Goal: Task Accomplishment & Management: Use online tool/utility

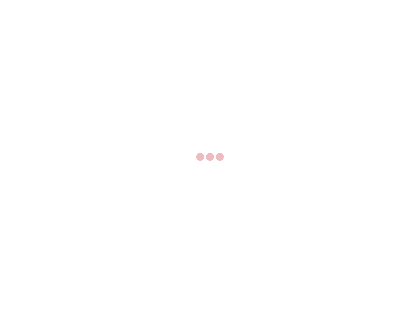
select select "US"
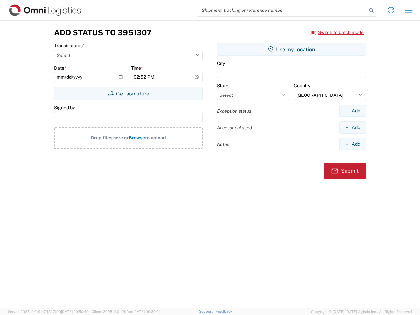
click at [282, 10] on input "search" at bounding box center [282, 10] width 170 height 12
click at [372, 11] on icon at bounding box center [371, 10] width 9 height 9
click at [391, 10] on icon at bounding box center [391, 10] width 11 height 11
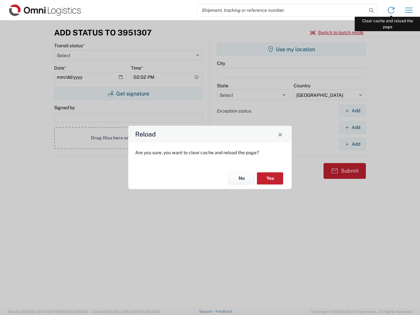
click at [409, 10] on div "Reload Are you sure, you want to clear cache and reload the page? No Yes" at bounding box center [210, 157] width 420 height 315
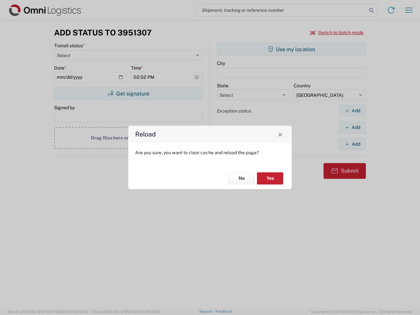
click at [337, 32] on div "Reload Are you sure, you want to clear cache and reload the page? No Yes" at bounding box center [210, 157] width 420 height 315
click at [128, 94] on div "Reload Are you sure, you want to clear cache and reload the page? No Yes" at bounding box center [210, 157] width 420 height 315
click at [291, 49] on div "Reload Are you sure, you want to clear cache and reload the page? No Yes" at bounding box center [210, 157] width 420 height 315
click at [353, 111] on div "Reload Are you sure, you want to clear cache and reload the page? No Yes" at bounding box center [210, 157] width 420 height 315
click at [353, 127] on div "Reload Are you sure, you want to clear cache and reload the page? No Yes" at bounding box center [210, 157] width 420 height 315
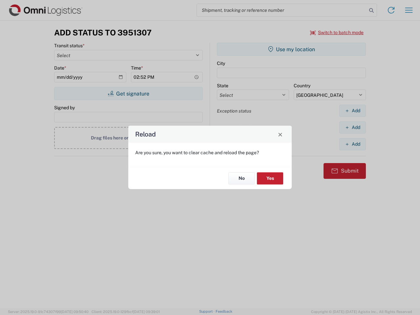
click at [353, 144] on div "Reload Are you sure, you want to clear cache and reload the page? No Yes" at bounding box center [210, 157] width 420 height 315
